Goal: Task Accomplishment & Management: Manage account settings

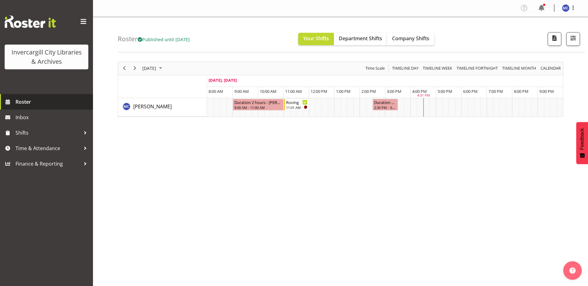
click at [23, 99] on span "Roster" at bounding box center [52, 101] width 74 height 9
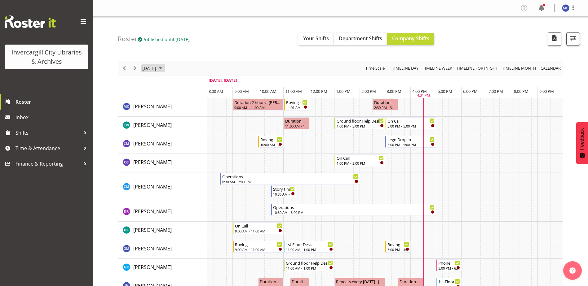
click at [164, 69] on span "October 2025" at bounding box center [160, 68] width 7 height 8
click at [204, 116] on span "11" at bounding box center [208, 115] width 9 height 9
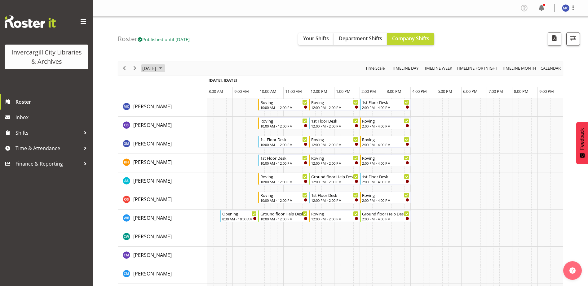
click at [164, 71] on span "October 2025" at bounding box center [160, 68] width 7 height 8
click at [208, 138] on span "25" at bounding box center [208, 136] width 9 height 9
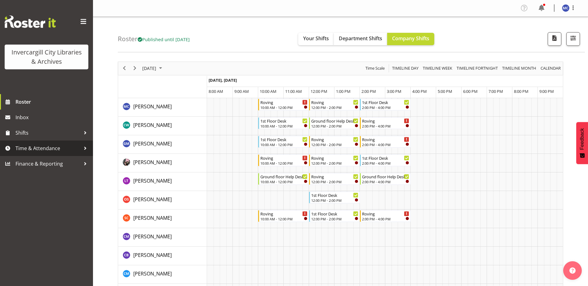
click at [35, 149] on span "Time & Attendance" at bounding box center [47, 148] width 65 height 9
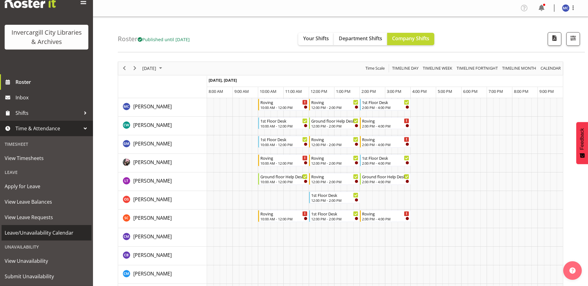
scroll to position [35, 0]
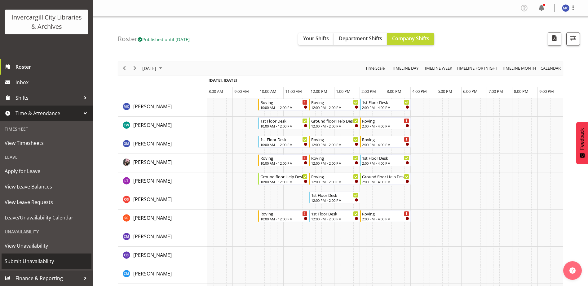
click at [50, 262] on span "Submit Unavailability" at bounding box center [47, 261] width 84 height 9
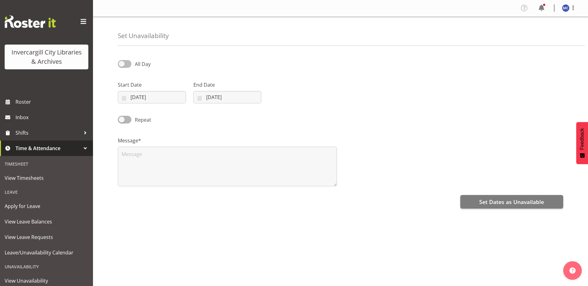
click at [129, 66] on span at bounding box center [125, 64] width 14 height 8
click at [122, 66] on input "All Day" at bounding box center [120, 64] width 4 height 4
checkbox input "true"
click at [143, 98] on input "08/10/2025" at bounding box center [152, 97] width 68 height 12
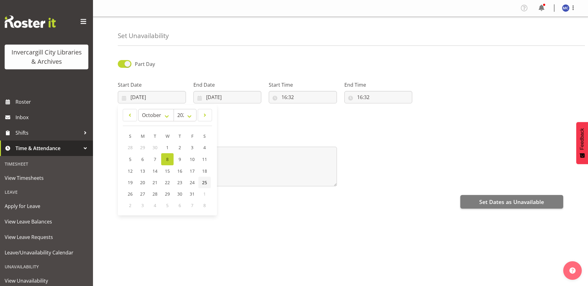
click at [205, 185] on span "25" at bounding box center [204, 183] width 5 height 6
type input "25/10/2025"
click at [214, 97] on input "08/10/2025" at bounding box center [227, 97] width 68 height 12
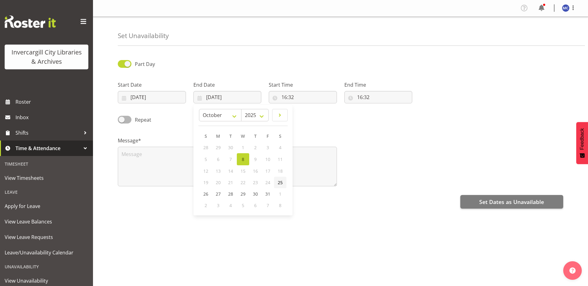
click at [278, 185] on span "25" at bounding box center [280, 183] width 5 height 6
type input "25/10/2025"
click at [298, 94] on input "16:32" at bounding box center [303, 97] width 68 height 12
click at [309, 114] on select "00 01 02 03 04 05 06 07 08 09 10 11 12 13 14 15 16 17 18 19 20 21 22 23" at bounding box center [311, 113] width 14 height 12
select select "12"
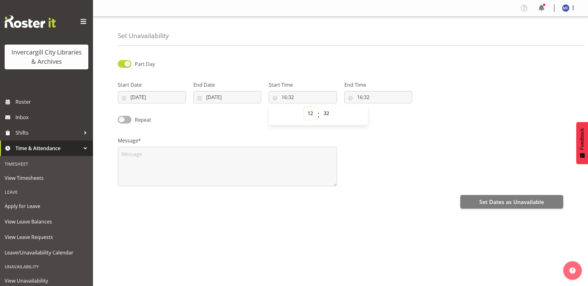
click at [304, 107] on select "00 01 02 03 04 05 06 07 08 09 10 11 12 13 14 15 16 17 18 19 20 21 22 23" at bounding box center [311, 113] width 14 height 12
type input "12:32"
click at [328, 114] on select "00 01 02 03 04 05 06 07 08 09 10 11 12 13 14 15 16 17 18 19 20 21 22 23 24 25 2…" at bounding box center [327, 113] width 14 height 12
select select "30"
click at [320, 107] on select "00 01 02 03 04 05 06 07 08 09 10 11 12 13 14 15 16 17 18 19 20 21 22 23 24 25 2…" at bounding box center [327, 113] width 14 height 12
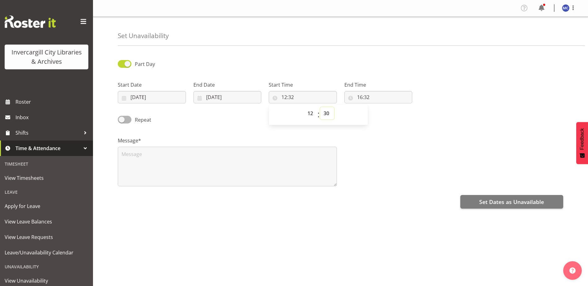
type input "12:30"
click at [362, 95] on input "16:32" at bounding box center [378, 97] width 68 height 12
click at [383, 115] on select "00 01 02 03 04 05 06 07 08 09 10 11 12 13 14 15 16 17 18 19 20 21 22 23" at bounding box center [386, 113] width 14 height 12
select select "15"
click at [379, 107] on select "00 01 02 03 04 05 06 07 08 09 10 11 12 13 14 15 16 17 18 19 20 21 22 23" at bounding box center [386, 113] width 14 height 12
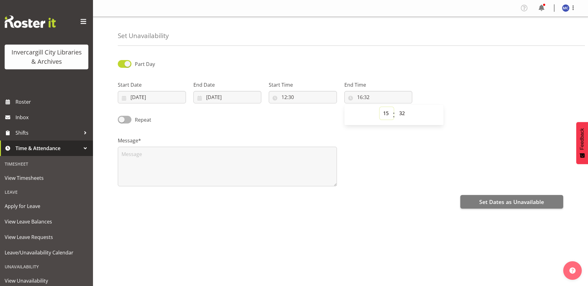
type input "15:32"
click at [405, 116] on select "00 01 02 03 04 05 06 07 08 09 10 11 12 13 14 15 16 17 18 19 20 21 22 23 24 25 2…" at bounding box center [403, 113] width 14 height 12
select select "0"
click at [396, 107] on select "00 01 02 03 04 05 06 07 08 09 10 11 12 13 14 15 16 17 18 19 20 21 22 23 24 25 2…" at bounding box center [403, 113] width 14 height 12
type input "15:00"
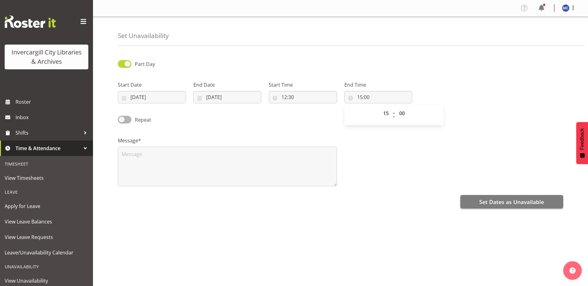
click at [432, 91] on div "Start Date 25/10/2025 January February March April May June July August Septemb…" at bounding box center [340, 89] width 453 height 35
click at [190, 171] on textarea at bounding box center [227, 167] width 219 height 40
type textarea "M"
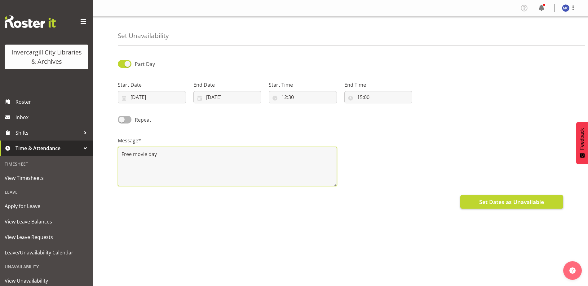
type textarea "Free movie day"
click at [467, 199] on button "Set Dates as Unavailable" at bounding box center [511, 202] width 103 height 14
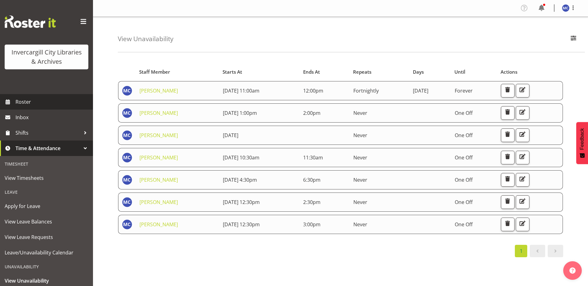
click at [24, 103] on span "Roster" at bounding box center [52, 101] width 74 height 9
